Goal: Task Accomplishment & Management: Use online tool/utility

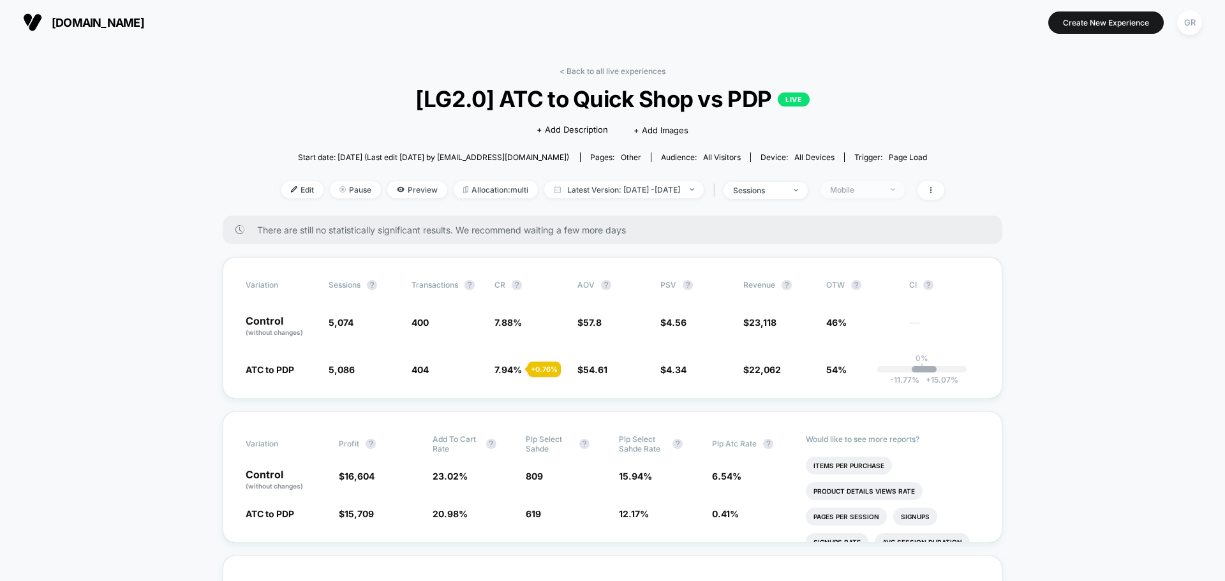
click at [905, 190] on span "Mobile" at bounding box center [862, 189] width 84 height 17
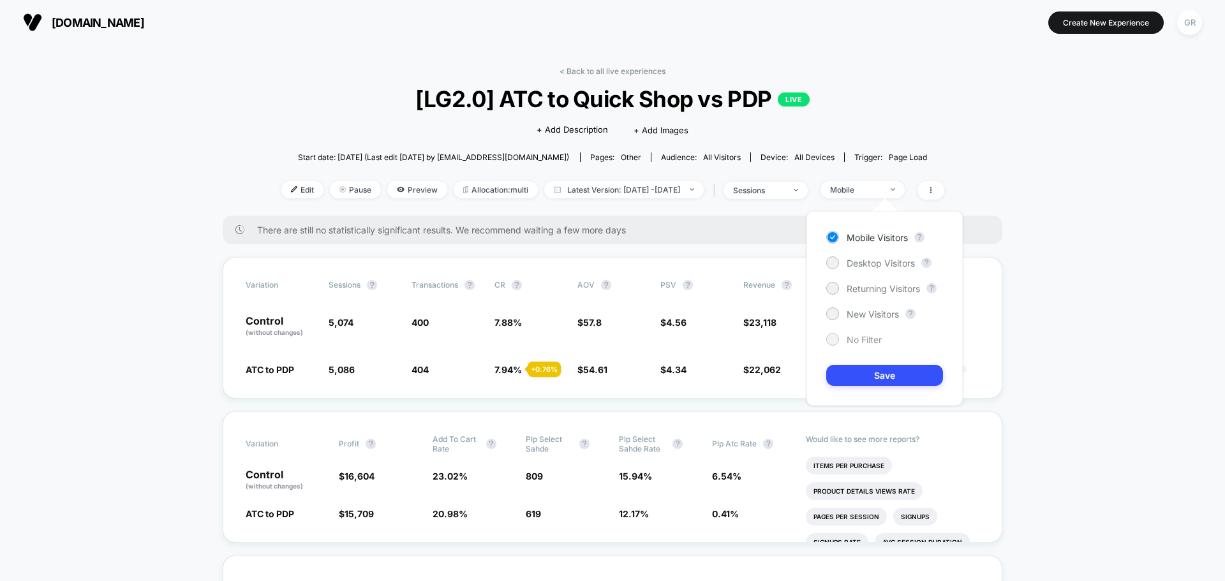
click at [856, 341] on span "No Filter" at bounding box center [864, 339] width 35 height 11
click at [907, 380] on button "Save" at bounding box center [884, 375] width 117 height 21
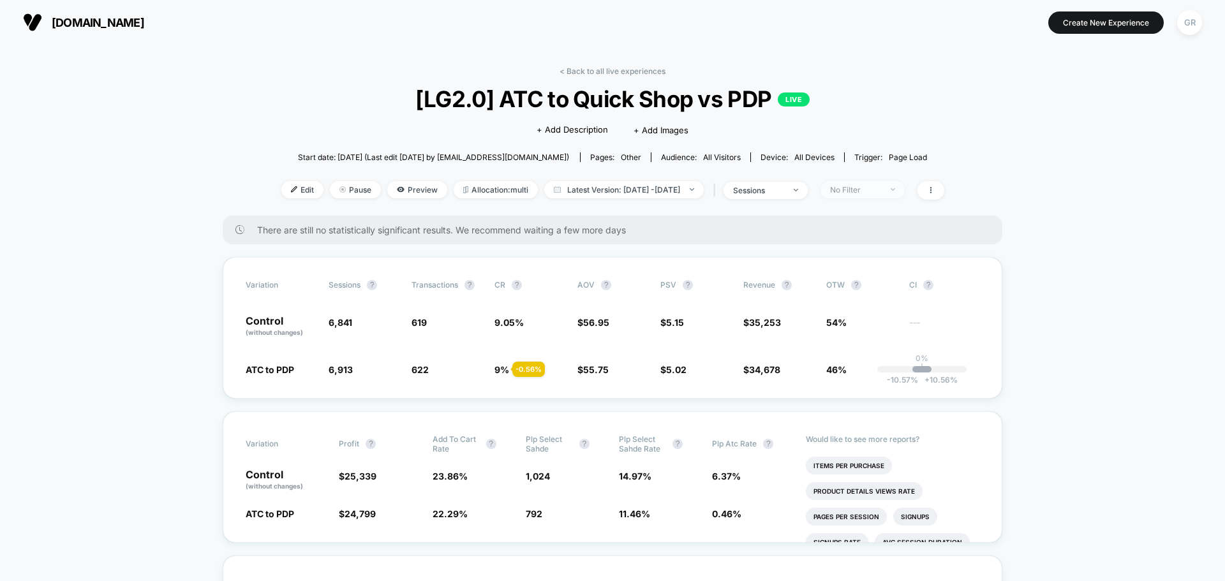
click at [881, 188] on div "No Filter" at bounding box center [855, 190] width 51 height 10
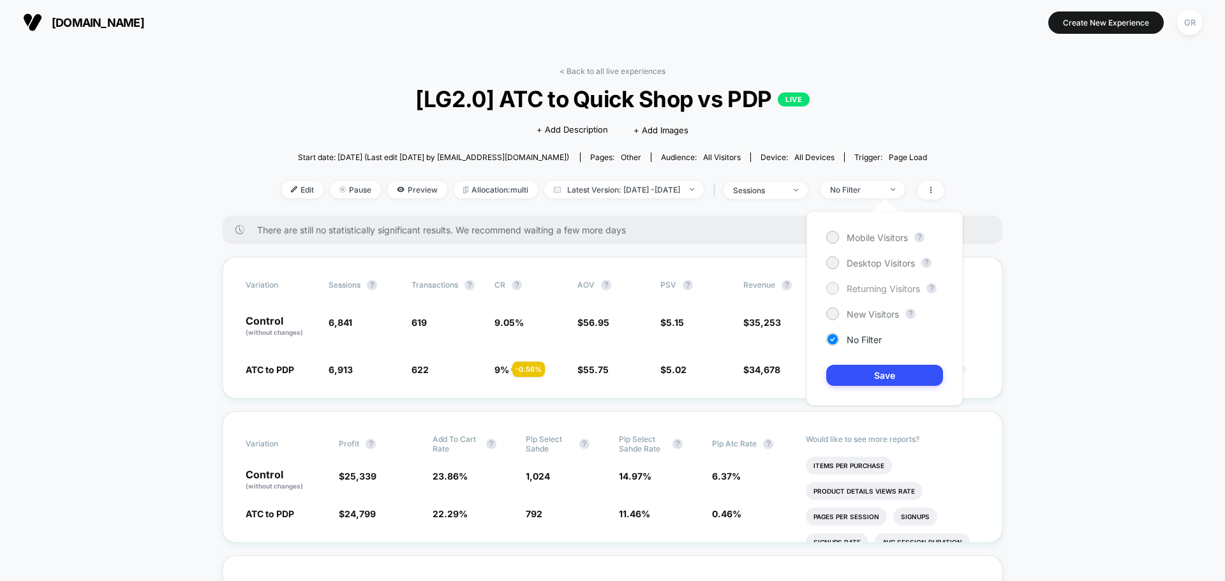
click at [860, 291] on span "Returning Visitors" at bounding box center [883, 288] width 73 height 11
click at [885, 383] on button "Save" at bounding box center [884, 375] width 117 height 21
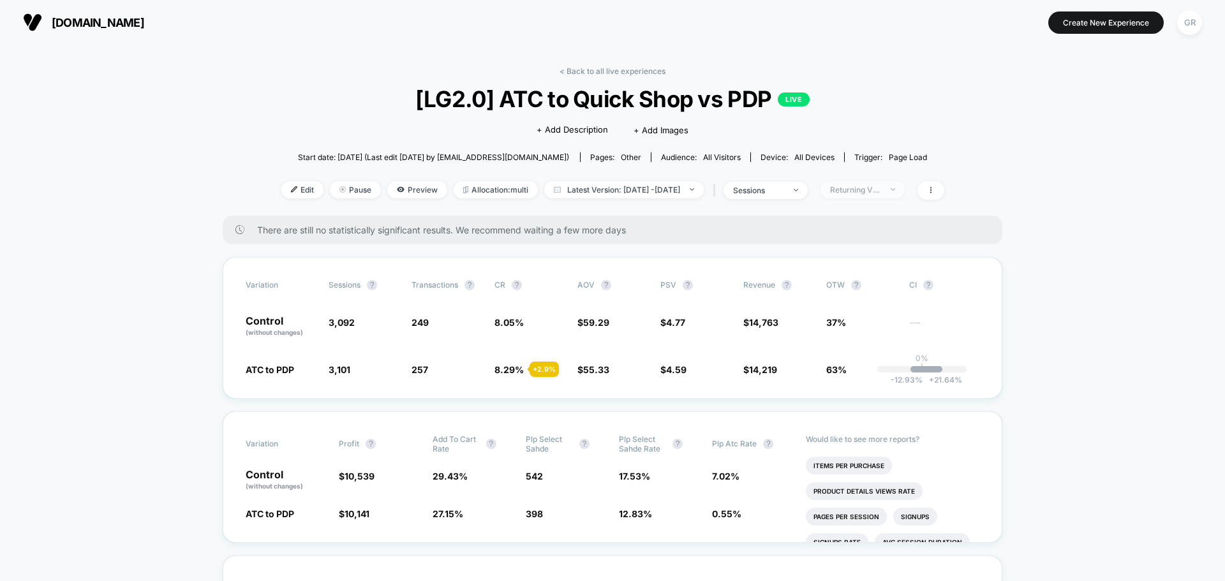
click at [881, 185] on div "Returning Visitors" at bounding box center [855, 190] width 51 height 10
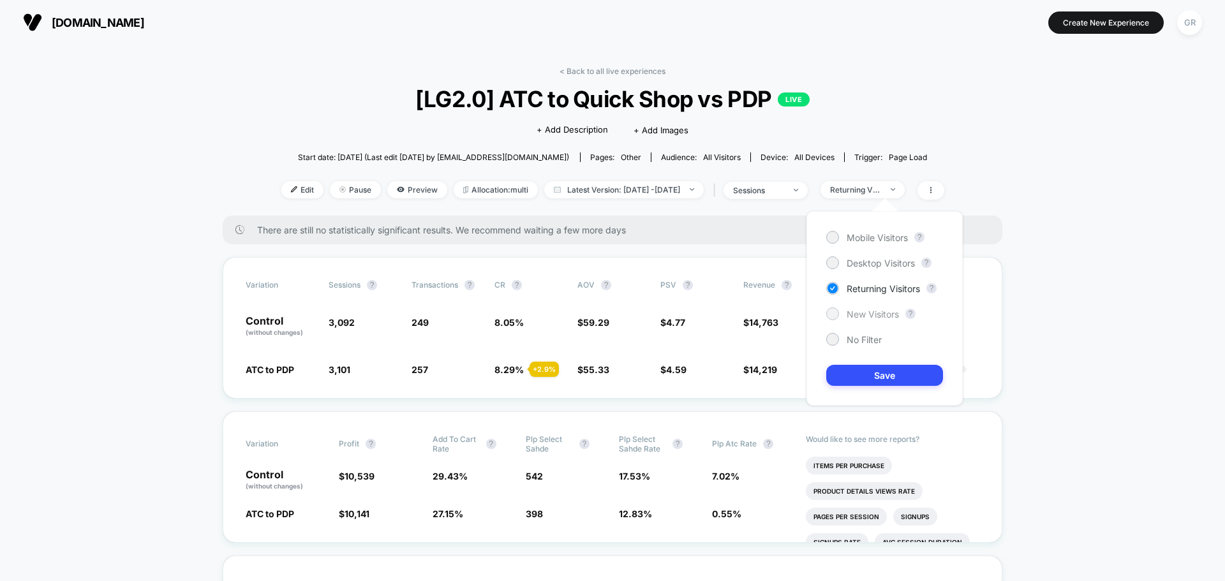
click at [877, 311] on span "New Visitors" at bounding box center [873, 314] width 52 height 11
click at [887, 366] on button "Save" at bounding box center [884, 375] width 117 height 21
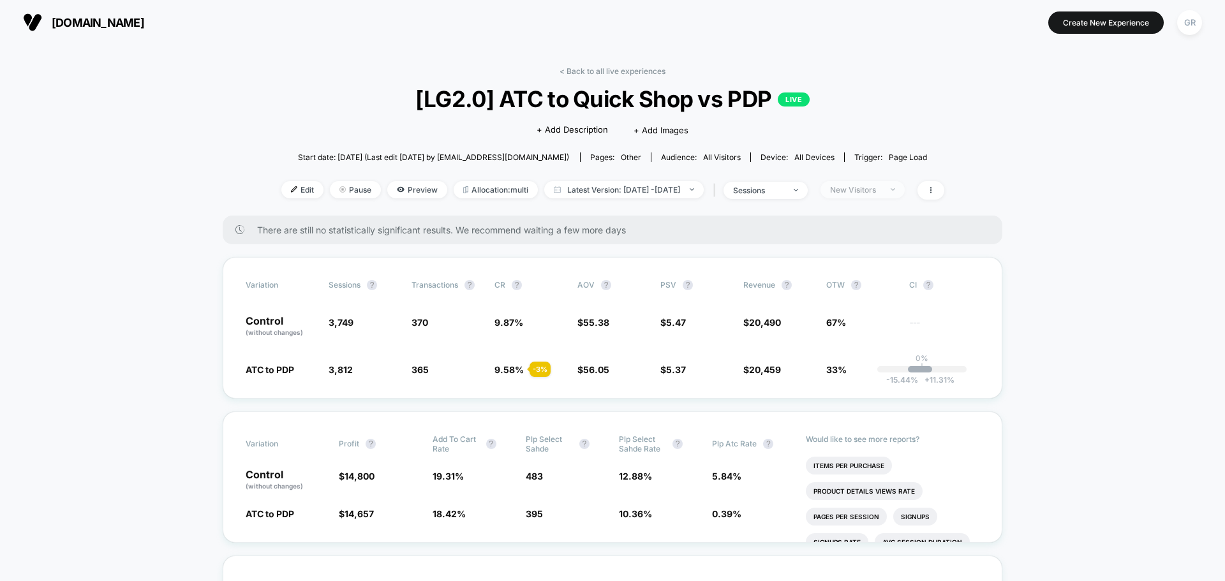
click at [881, 189] on div "New Visitors" at bounding box center [855, 190] width 51 height 10
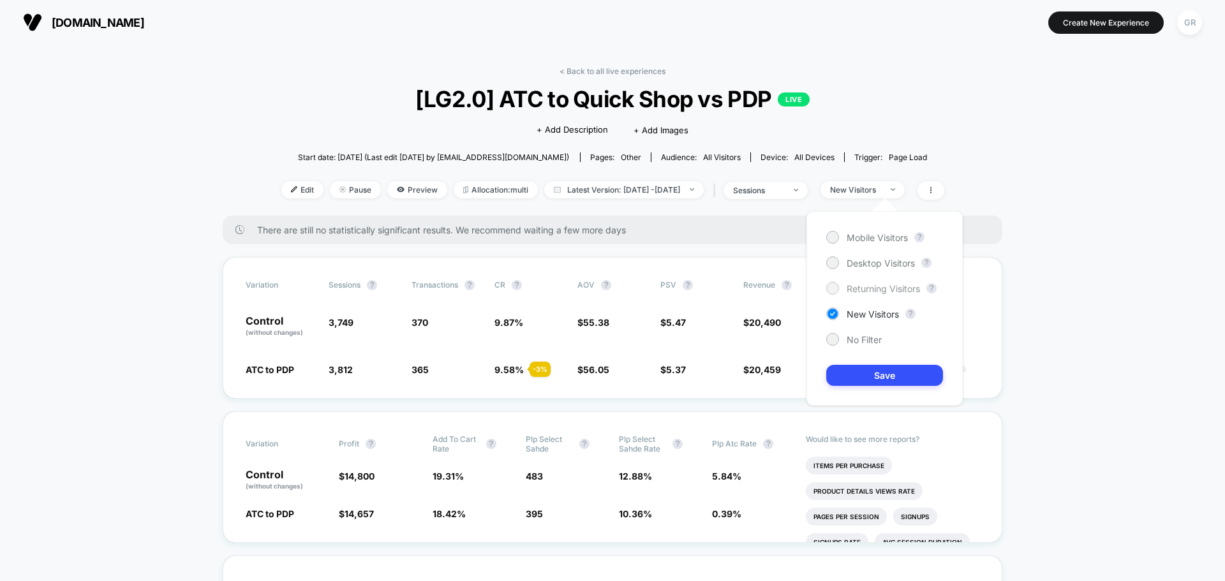
click at [875, 292] on span "Returning Visitors" at bounding box center [883, 288] width 73 height 11
click at [892, 366] on button "Save" at bounding box center [884, 375] width 117 height 21
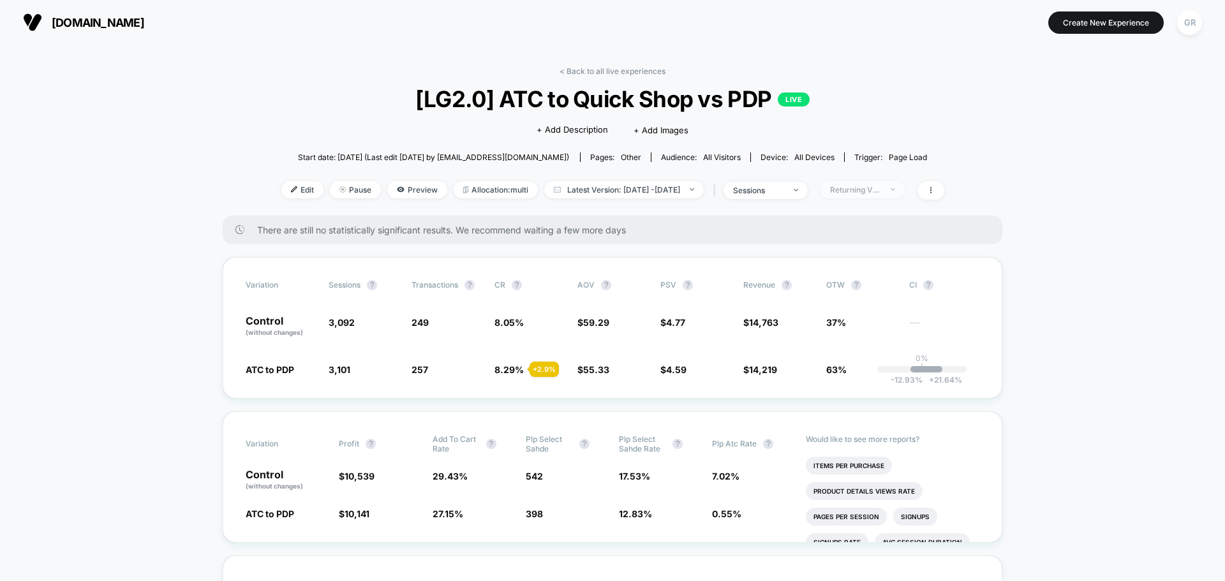
click at [881, 189] on div "Returning Visitors" at bounding box center [855, 190] width 51 height 10
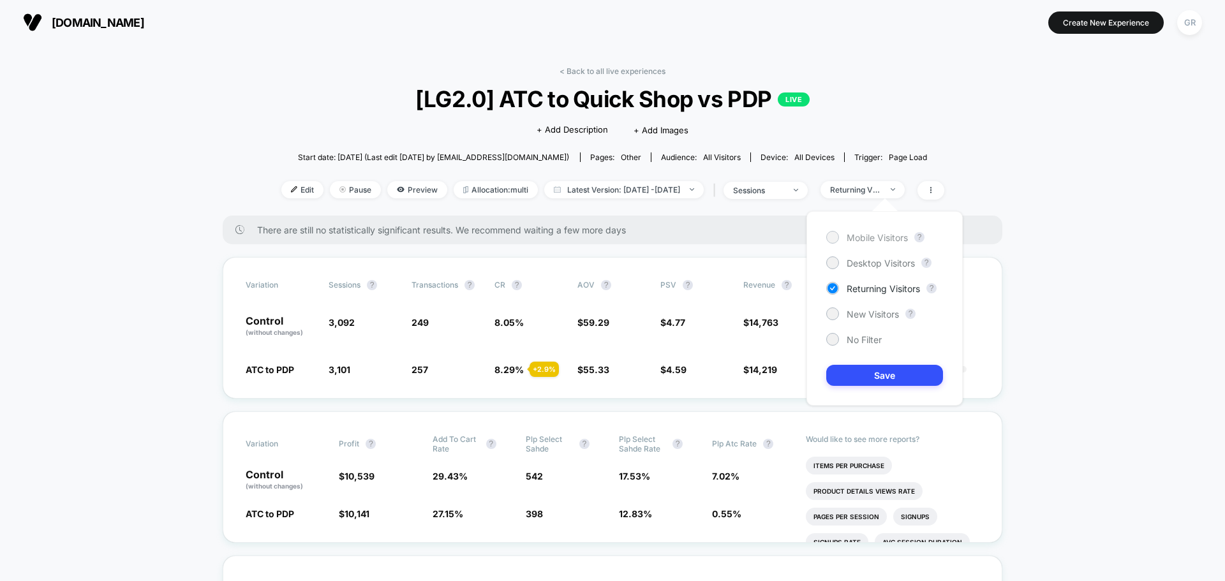
click at [868, 235] on span "Mobile Visitors" at bounding box center [877, 237] width 61 height 11
drag, startPoint x: 905, startPoint y: 367, endPoint x: 918, endPoint y: 353, distance: 19.4
click at [904, 367] on button "Save" at bounding box center [884, 375] width 117 height 21
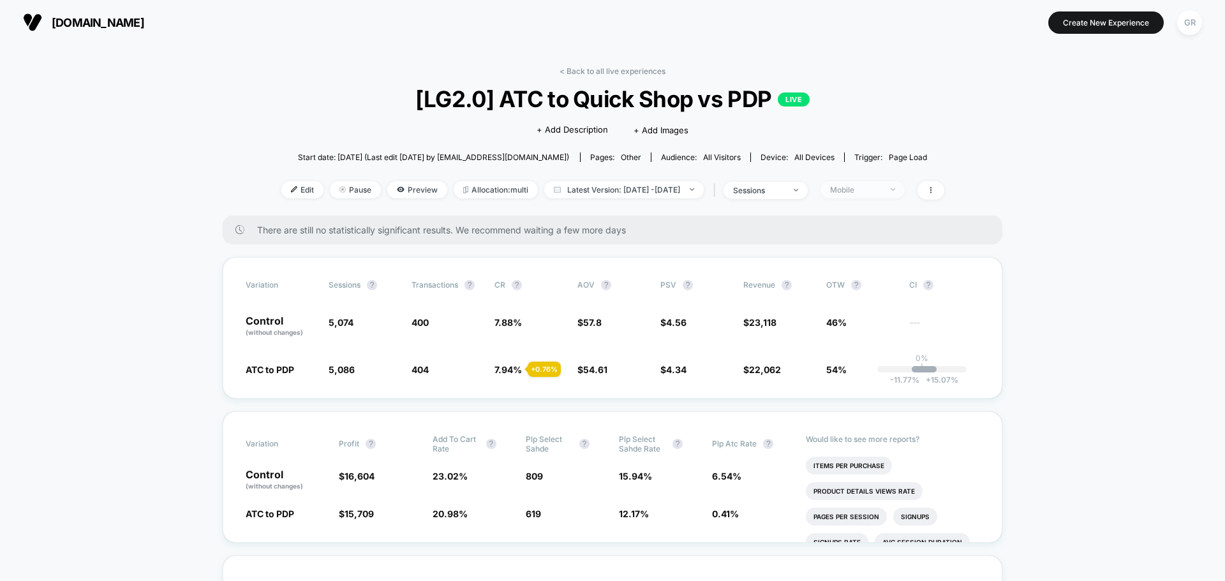
click at [886, 196] on span "Mobile" at bounding box center [862, 189] width 84 height 17
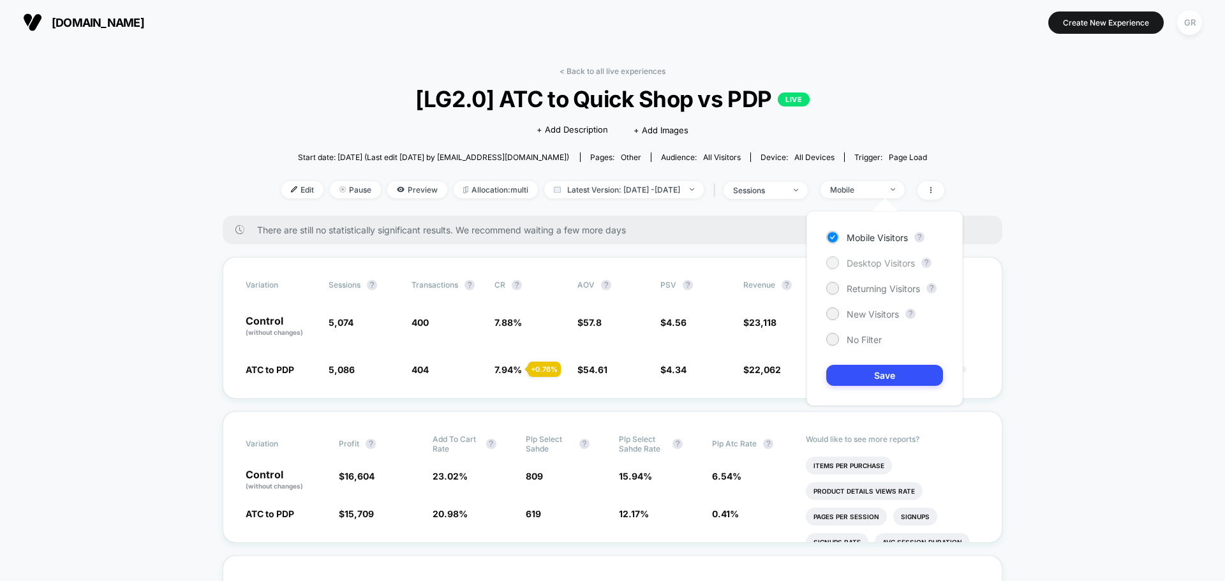
click at [886, 268] on span "Desktop Visitors" at bounding box center [881, 263] width 68 height 11
click at [900, 375] on button "Save" at bounding box center [884, 375] width 117 height 21
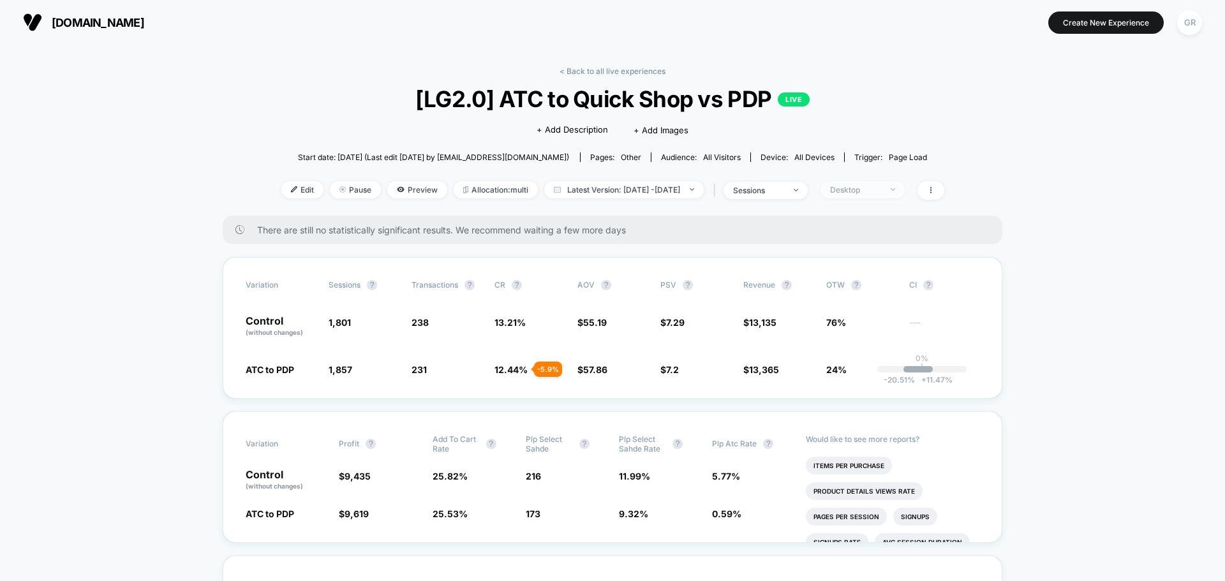
click at [862, 191] on div "Desktop" at bounding box center [855, 190] width 51 height 10
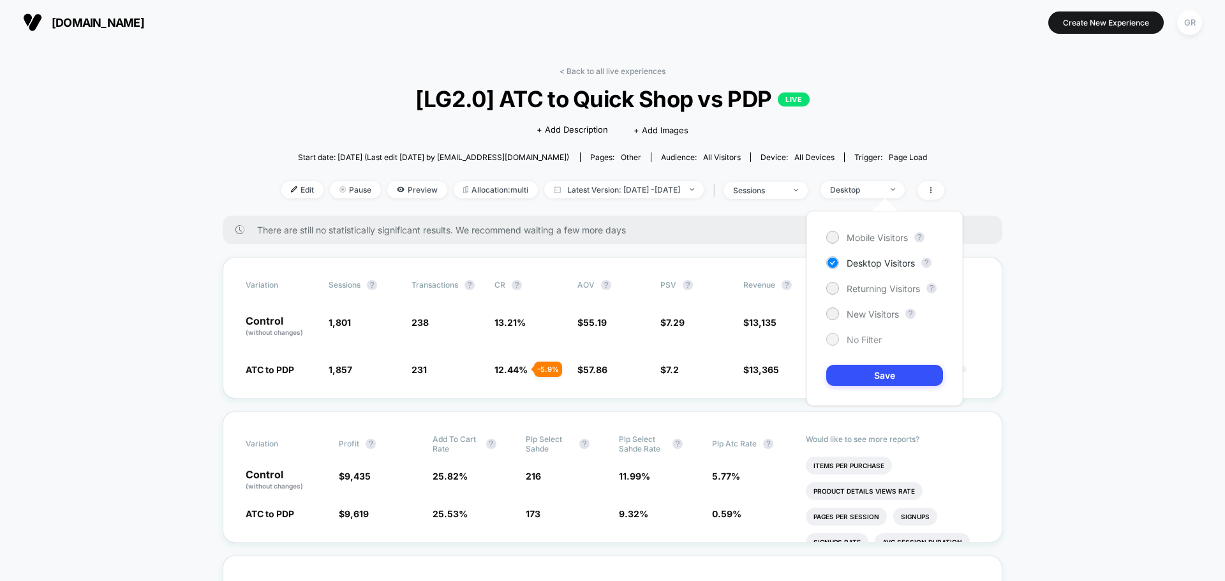
click at [864, 340] on span "No Filter" at bounding box center [864, 339] width 35 height 11
click at [880, 367] on button "Save" at bounding box center [884, 375] width 117 height 21
